Goal: Task Accomplishment & Management: Use online tool/utility

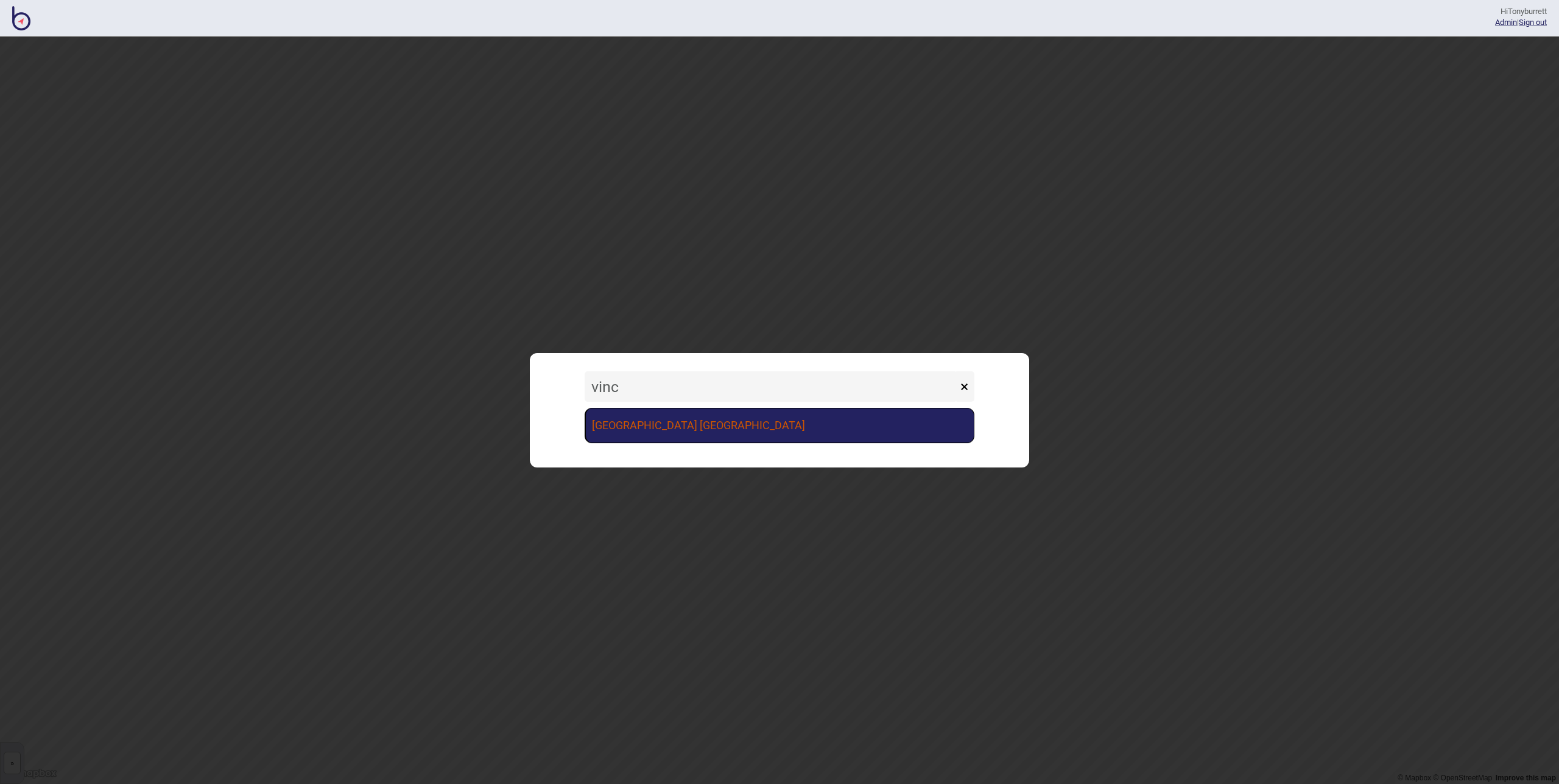
type input "vinc"
click at [693, 429] on link "[GEOGRAPHIC_DATA] [GEOGRAPHIC_DATA]" at bounding box center [779, 425] width 390 height 35
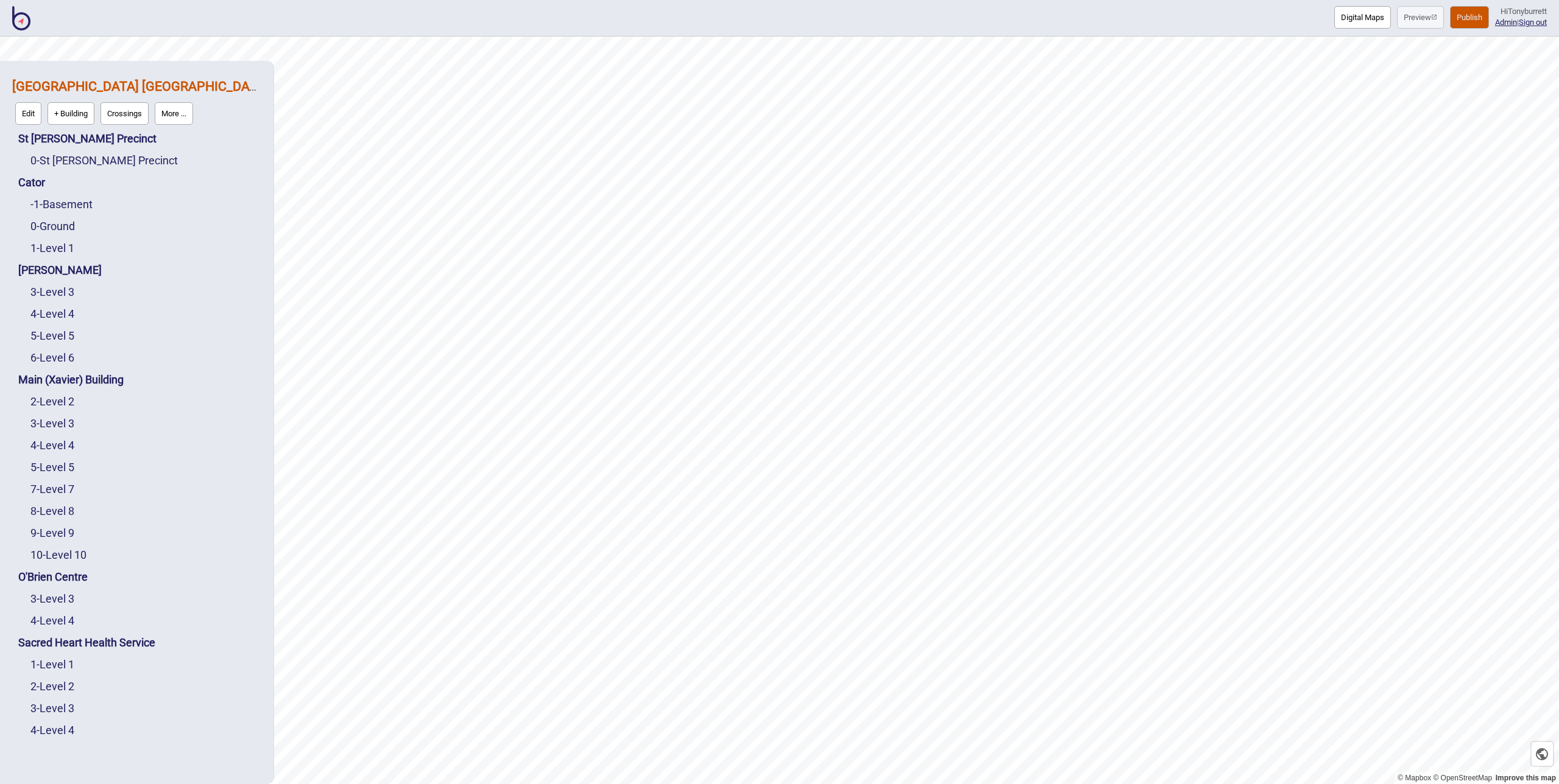
click at [1459, 17] on button "Publish" at bounding box center [1469, 17] width 39 height 23
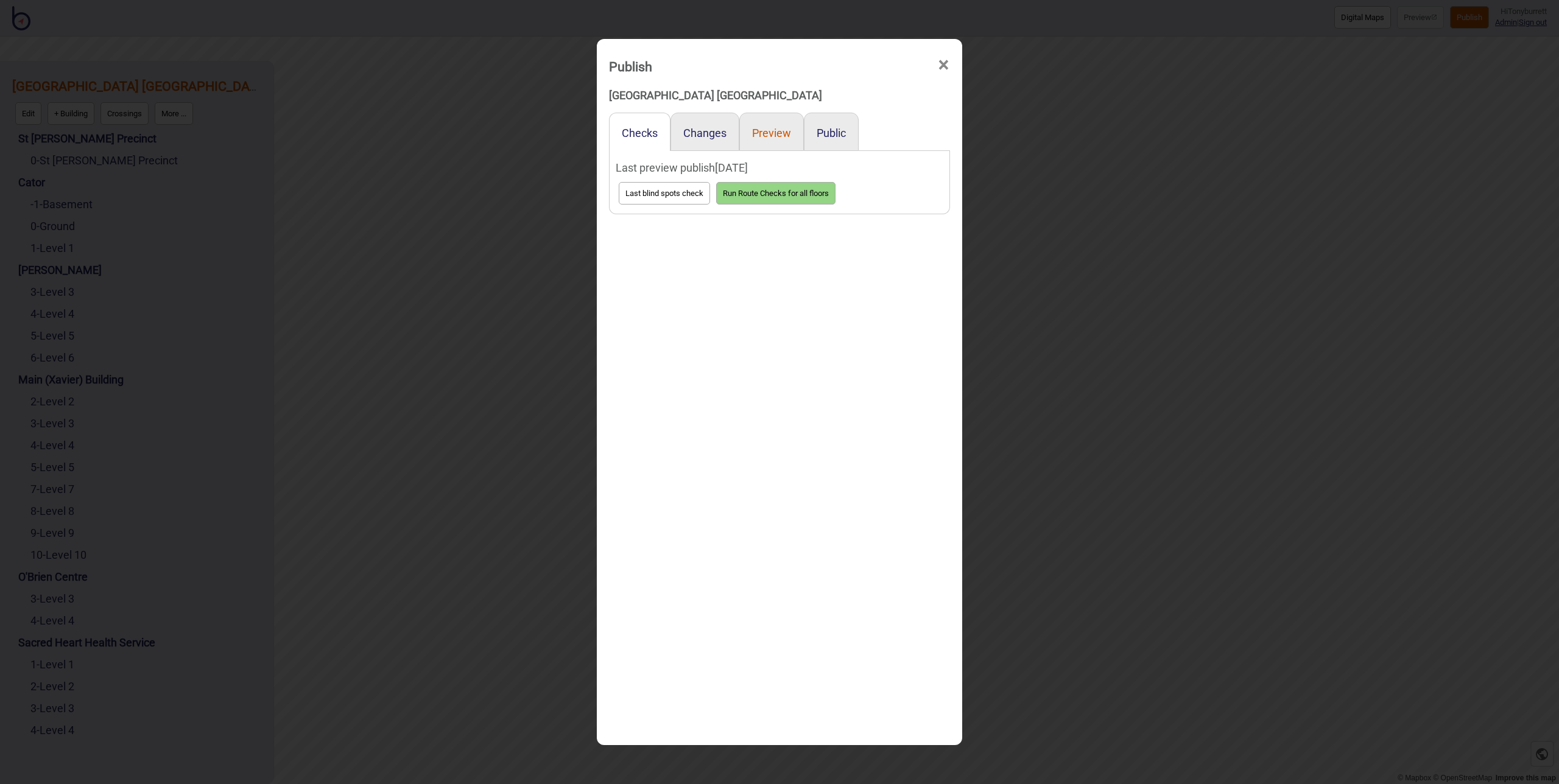
click at [764, 136] on button "Preview" at bounding box center [771, 133] width 39 height 13
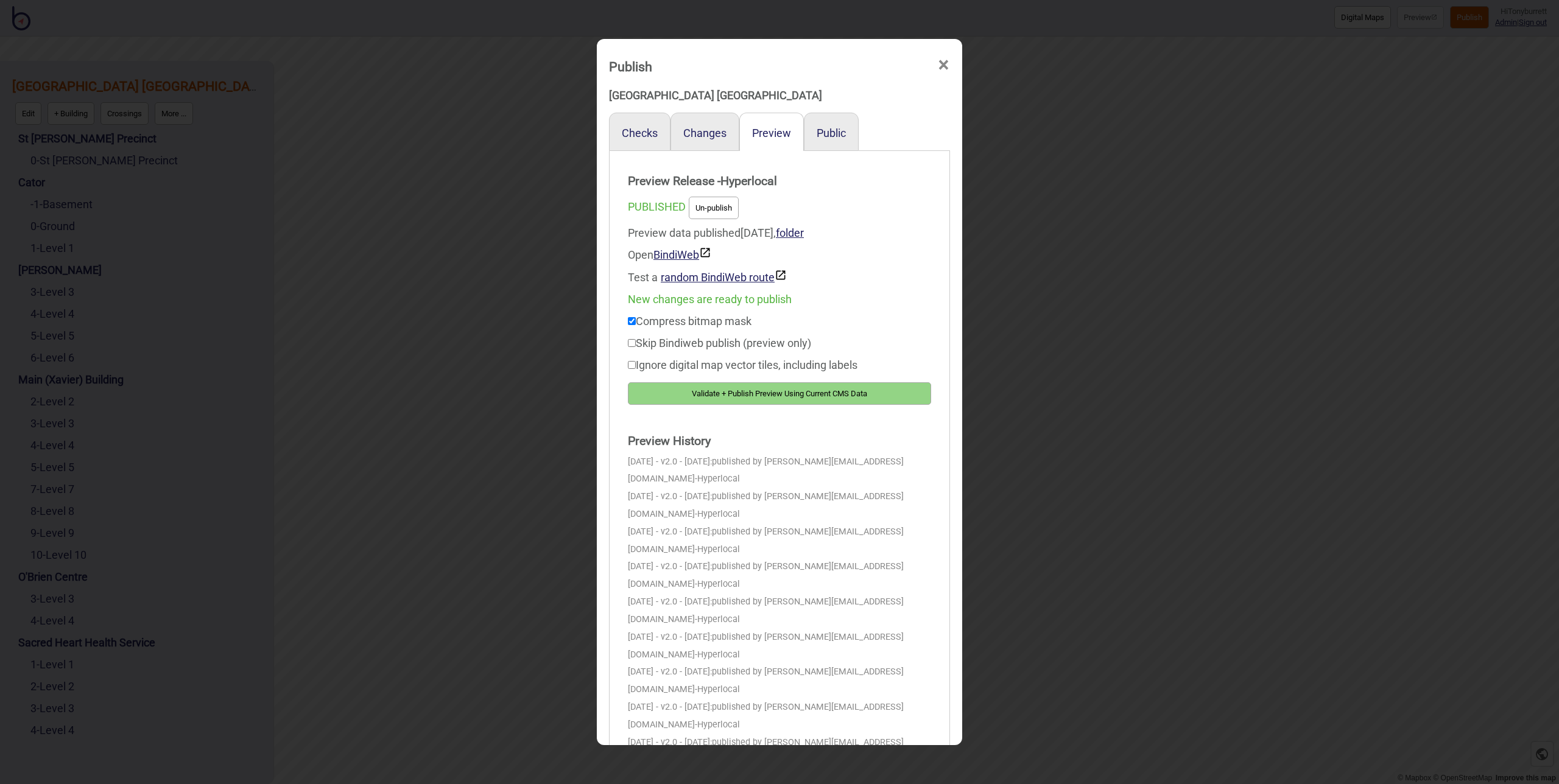
click at [723, 394] on button "Validate + Publish Preview Using Current CMS Data" at bounding box center [780, 393] width 304 height 23
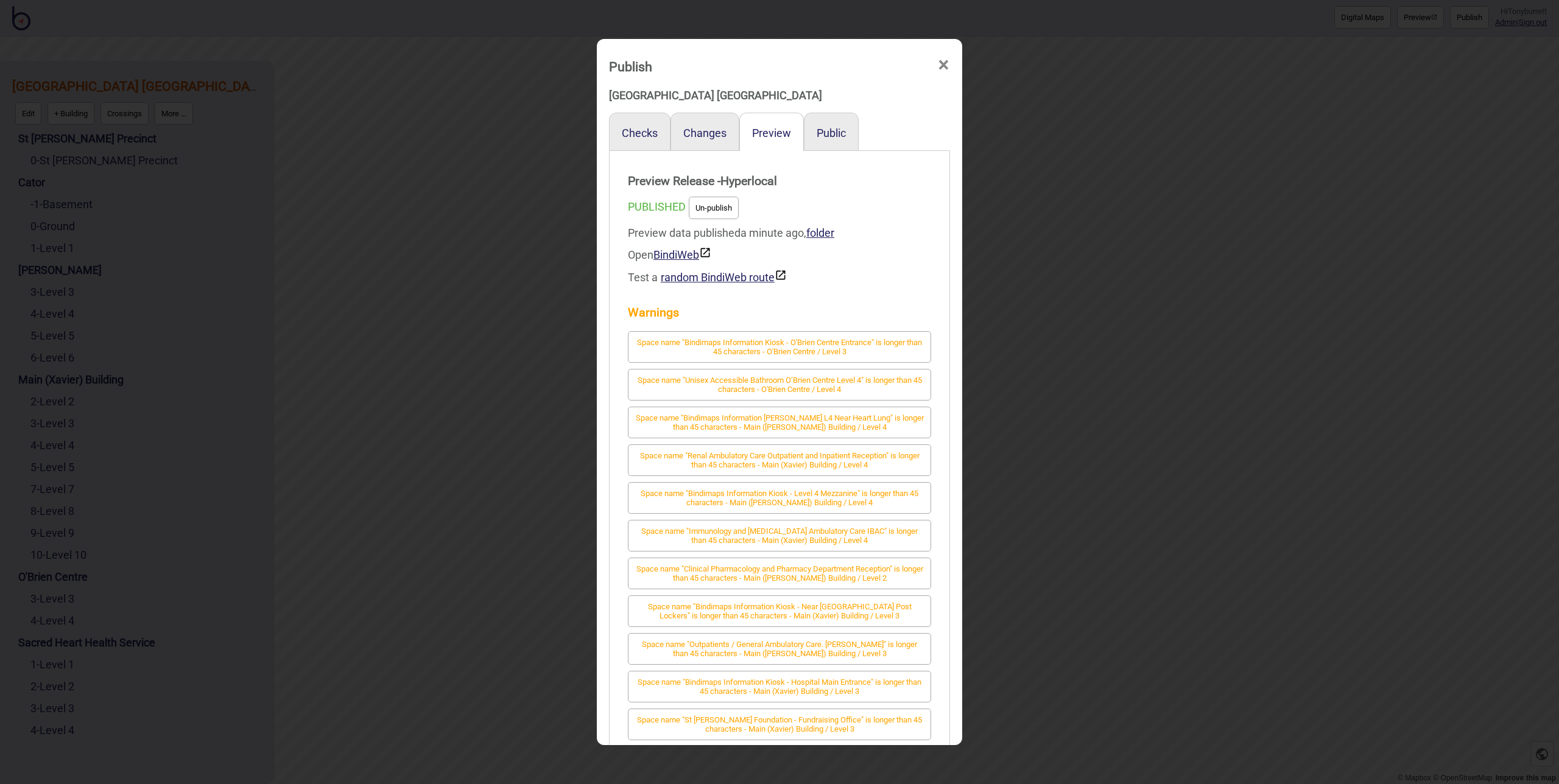
click at [946, 64] on span "×" at bounding box center [944, 65] width 13 height 40
